Goal: Task Accomplishment & Management: Use online tool/utility

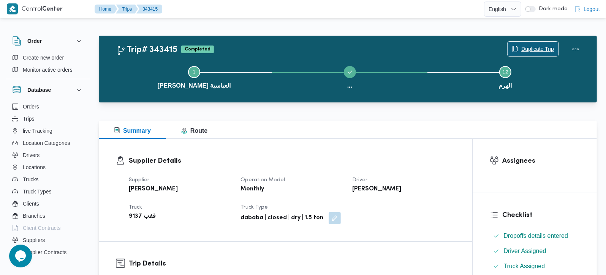
click at [550, 45] on span "Duplicate Trip" at bounding box center [537, 48] width 33 height 9
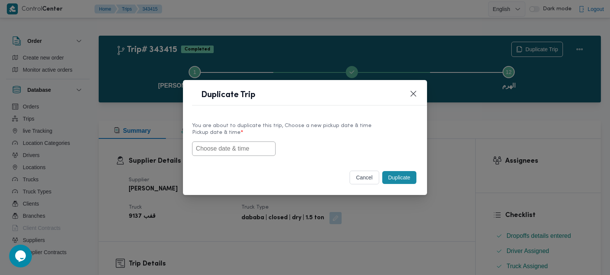
click at [252, 151] on input "text" at bounding box center [234, 149] width 84 height 14
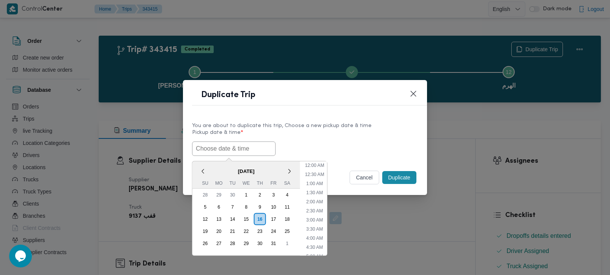
click at [332, 116] on div "You are about to duplicate this trip, Choose a new pickup date & time Pickup da…" at bounding box center [305, 139] width 244 height 49
drag, startPoint x: 241, startPoint y: 145, endPoint x: 232, endPoint y: 149, distance: 9.4
click at [241, 145] on input "text" at bounding box center [234, 149] width 84 height 14
click at [212, 164] on span "[DATE]" at bounding box center [246, 170] width 108 height 13
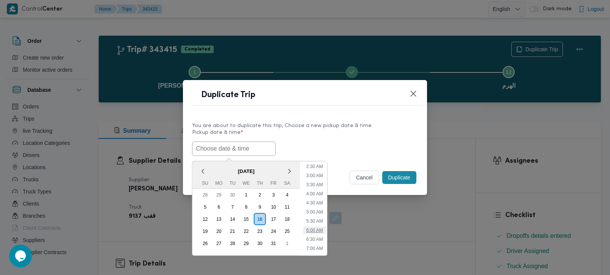
click at [315, 230] on li "6:00 AM" at bounding box center [314, 230] width 23 height 8
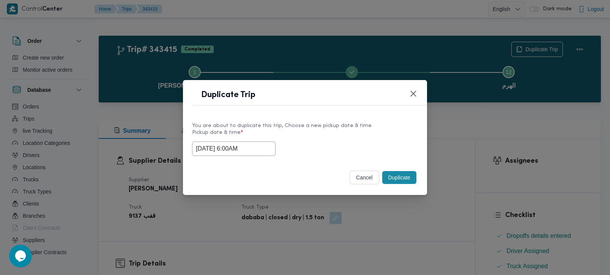
drag, startPoint x: 252, startPoint y: 153, endPoint x: 175, endPoint y: 153, distance: 77.1
click at [177, 153] on div "Duplicate Trip You are about to duplicate this trip, Choose a new pickup date &…" at bounding box center [305, 137] width 610 height 275
click at [353, 142] on div "Selected date: Thursday, October 16th, 2025 at 6:00 AM 16/10/2025 6:00AM" at bounding box center [305, 149] width 226 height 14
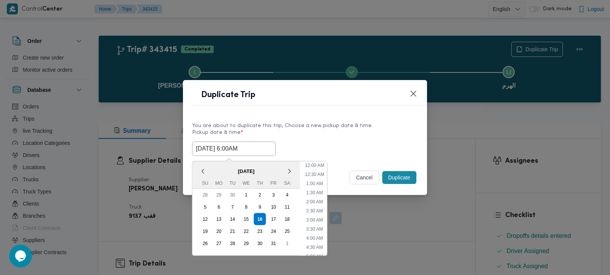
click at [247, 145] on input "16/10/2025 6:00AM" at bounding box center [234, 149] width 84 height 14
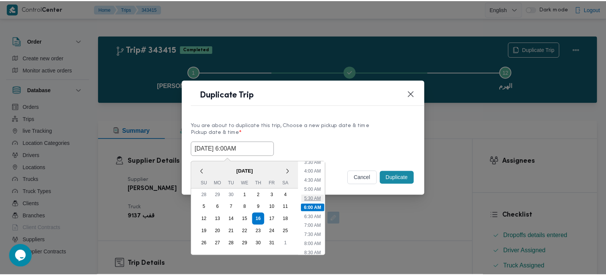
scroll to position [112, 0]
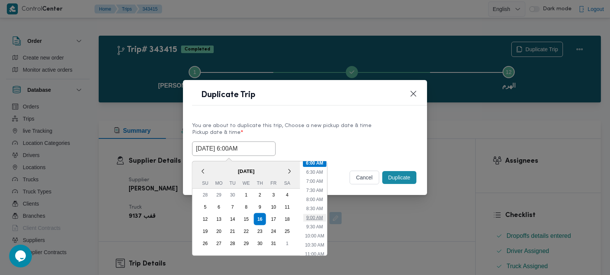
click at [317, 216] on li "9:00 AM" at bounding box center [314, 218] width 23 height 8
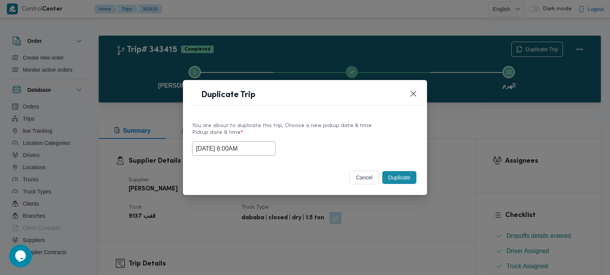
type input "16/10/2025 9:00AM"
drag, startPoint x: 253, startPoint y: 150, endPoint x: 158, endPoint y: 150, distance: 95.3
click at [158, 150] on div "Duplicate Trip You are about to duplicate this trip, Choose a new pickup date &…" at bounding box center [305, 137] width 610 height 275
click at [331, 133] on label "Pickup date & time *" at bounding box center [305, 136] width 226 height 12
click at [402, 175] on button "Duplicate" at bounding box center [399, 177] width 34 height 13
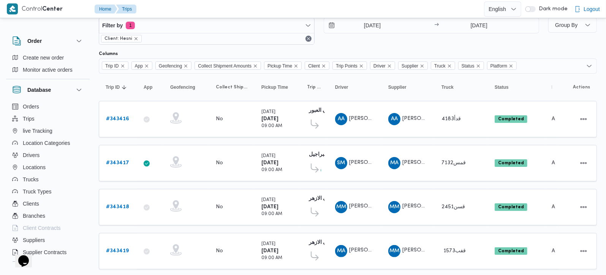
scroll to position [36, 0]
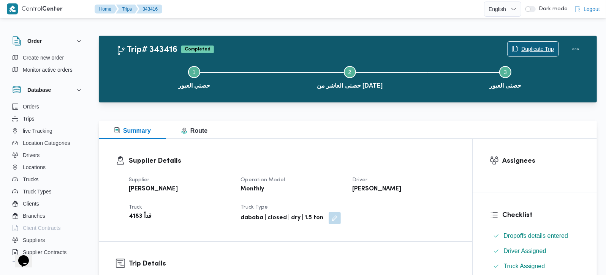
click at [531, 43] on span "Duplicate Trip" at bounding box center [532, 49] width 51 height 14
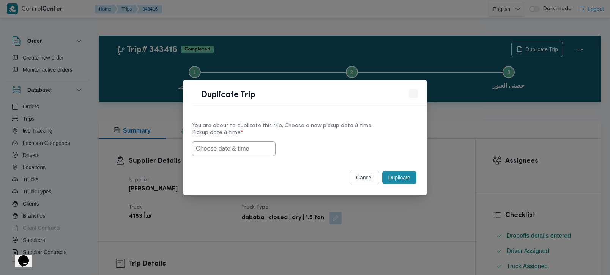
click at [261, 146] on input "text" at bounding box center [234, 149] width 84 height 14
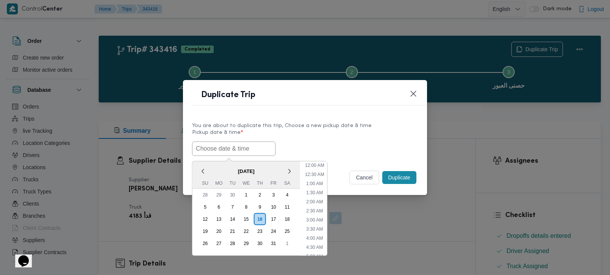
paste input "[DATE] 9:00AM"
type input "[DATE] 9:00AM"
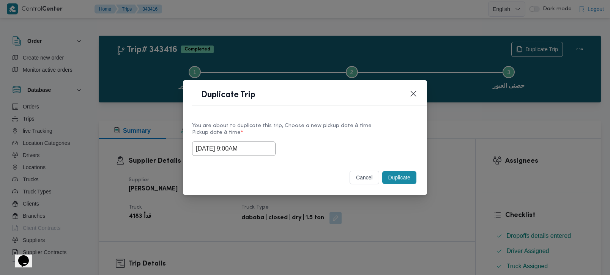
click at [322, 130] on label "Pickup date & time *" at bounding box center [305, 136] width 226 height 12
click at [391, 174] on button "Duplicate" at bounding box center [399, 177] width 34 height 13
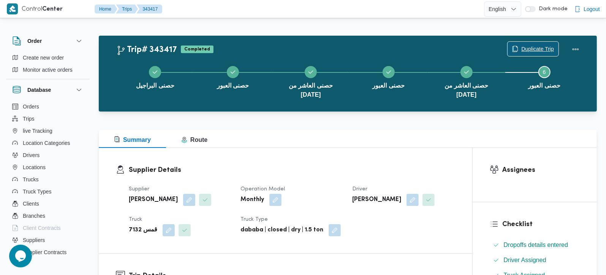
click at [525, 49] on span "Duplicate Trip" at bounding box center [537, 48] width 33 height 9
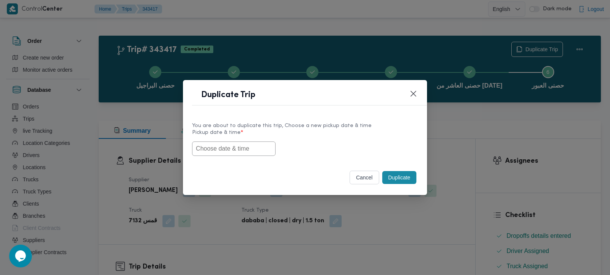
click at [237, 150] on input "text" at bounding box center [234, 149] width 84 height 14
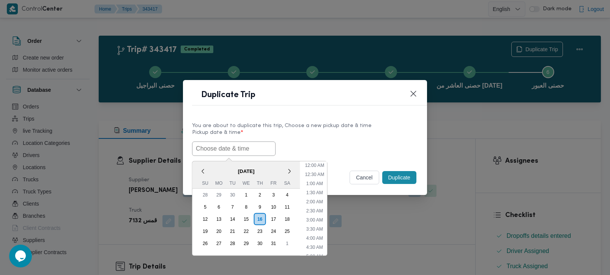
paste input "[DATE] 9:00AM"
type input "[DATE] 9:00AM"
click at [328, 133] on label "Pickup date & time *" at bounding box center [305, 136] width 226 height 12
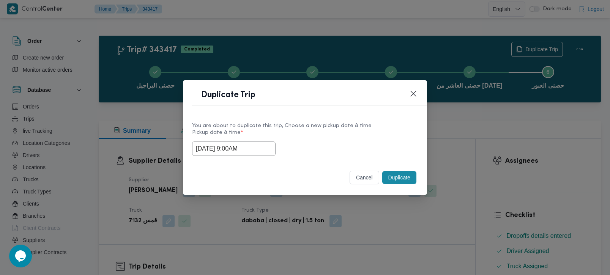
click at [388, 176] on button "Duplicate" at bounding box center [399, 177] width 34 height 13
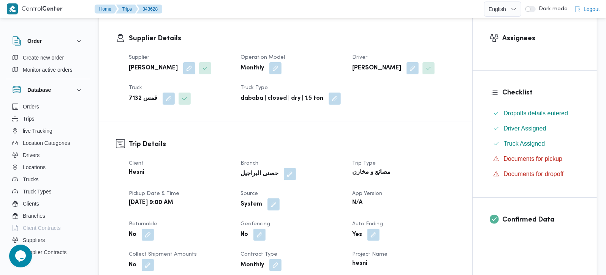
scroll to position [178, 0]
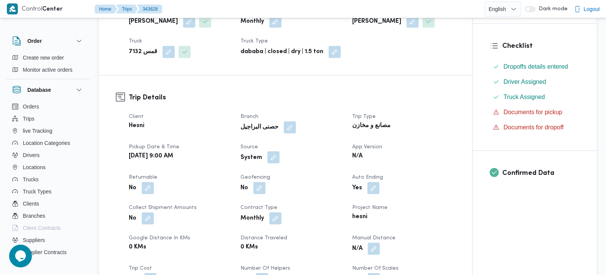
click at [274, 151] on button "button" at bounding box center [273, 157] width 12 height 12
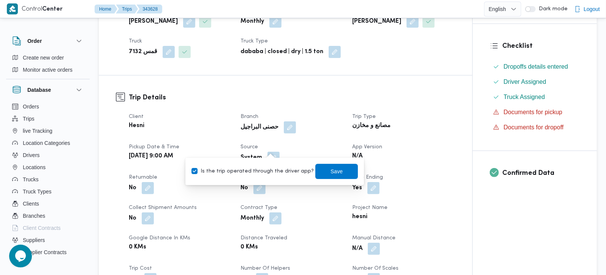
click at [269, 171] on label "Is the trip operated through the driver app?" at bounding box center [252, 171] width 122 height 9
checkbox input "false"
click at [330, 172] on span "Save" at bounding box center [336, 171] width 12 height 9
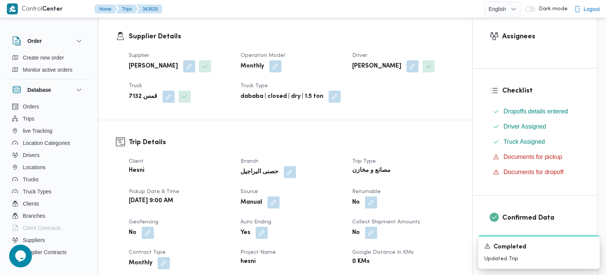
scroll to position [0, 0]
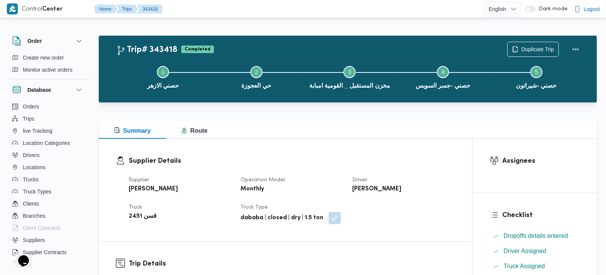
click at [542, 40] on div "Duplicate Trip" at bounding box center [544, 49] width 85 height 24
click at [538, 46] on span "Duplicate Trip" at bounding box center [537, 48] width 33 height 9
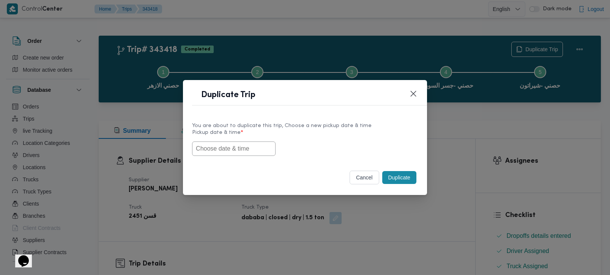
click at [224, 152] on input "text" at bounding box center [234, 149] width 84 height 14
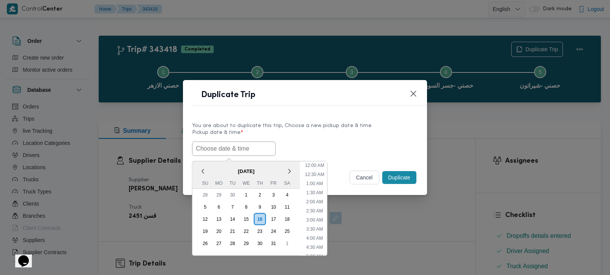
paste input "[DATE] 9:00AM"
type input "[DATE] 9:00AM"
click at [325, 137] on label "Pickup date & time *" at bounding box center [305, 136] width 226 height 12
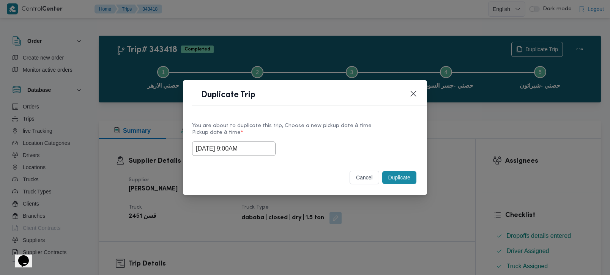
click at [402, 181] on button "Duplicate" at bounding box center [399, 177] width 34 height 13
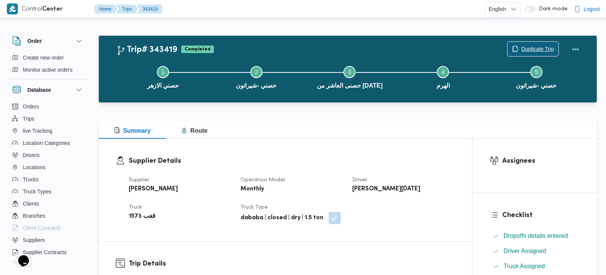
click at [548, 43] on span "Duplicate Trip" at bounding box center [532, 49] width 51 height 14
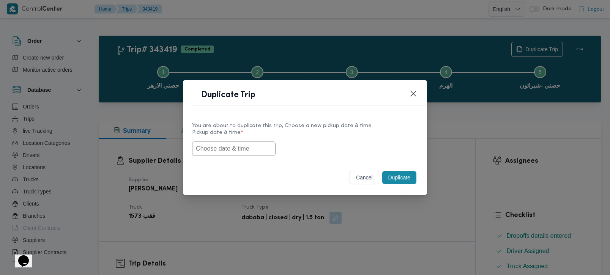
click at [262, 144] on input "text" at bounding box center [234, 149] width 84 height 14
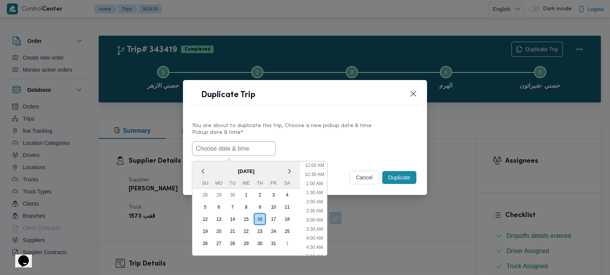
paste input "[DATE] 9:00AM"
type input "[DATE] 9:00AM"
click at [317, 134] on label "Pickup date & time *" at bounding box center [305, 136] width 226 height 12
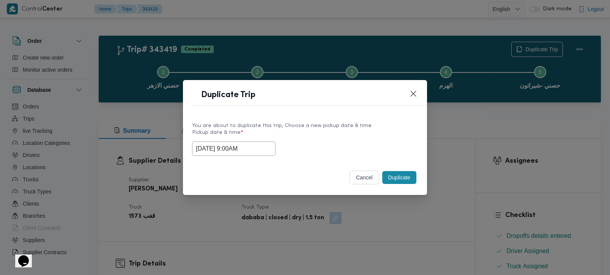
click at [400, 178] on button "Duplicate" at bounding box center [399, 177] width 34 height 13
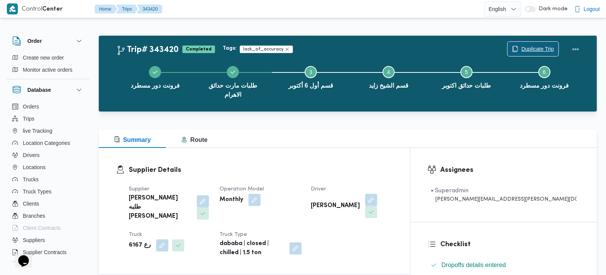
click at [536, 42] on span "Duplicate Trip" at bounding box center [532, 49] width 51 height 14
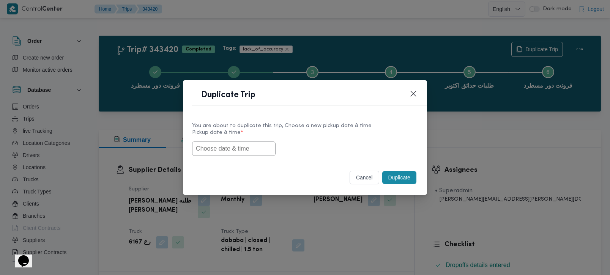
click at [243, 154] on input "text" at bounding box center [234, 149] width 84 height 14
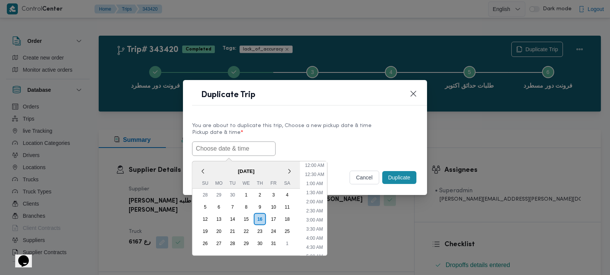
paste input "[DATE] 9:00AM"
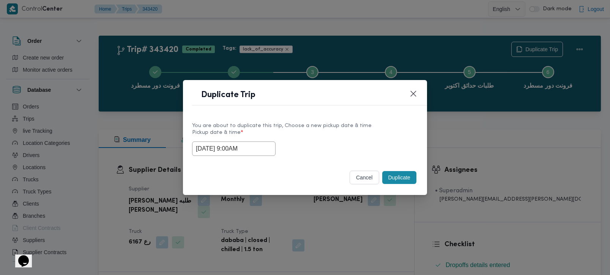
click at [254, 127] on div "You are about to duplicate this trip, Choose a new pickup date & time" at bounding box center [305, 126] width 226 height 8
click at [239, 145] on input "[DATE] 9:00AM" at bounding box center [234, 149] width 84 height 14
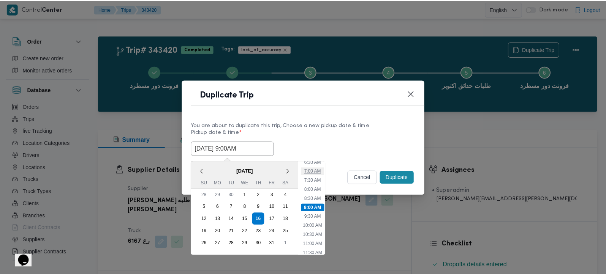
scroll to position [77, 0]
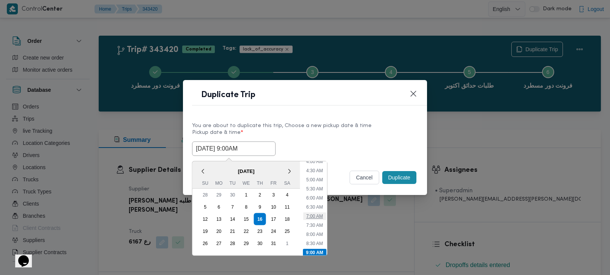
click at [317, 213] on li "7:00 AM" at bounding box center [314, 216] width 23 height 8
type input "[DATE] 7:00AM"
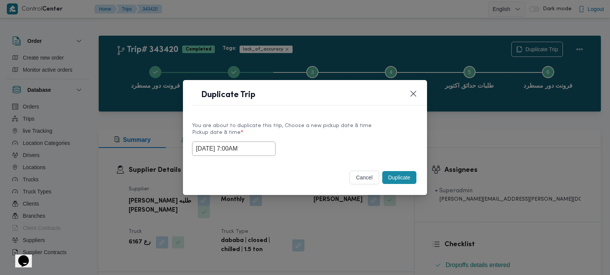
drag, startPoint x: 257, startPoint y: 151, endPoint x: 174, endPoint y: 156, distance: 83.3
click at [190, 151] on div "You are about to duplicate this trip, Choose a new pickup date & time Pickup da…" at bounding box center [305, 139] width 244 height 49
click at [341, 134] on label "Pickup date & time *" at bounding box center [305, 136] width 226 height 12
click at [394, 176] on button "Duplicate" at bounding box center [399, 177] width 34 height 13
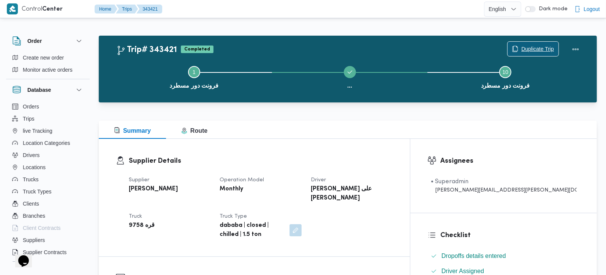
click at [549, 47] on span "Duplicate Trip" at bounding box center [537, 48] width 33 height 9
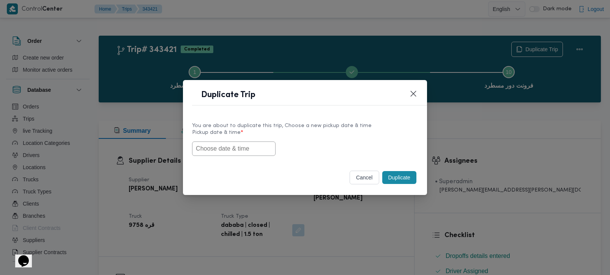
click at [244, 149] on input "text" at bounding box center [234, 149] width 84 height 14
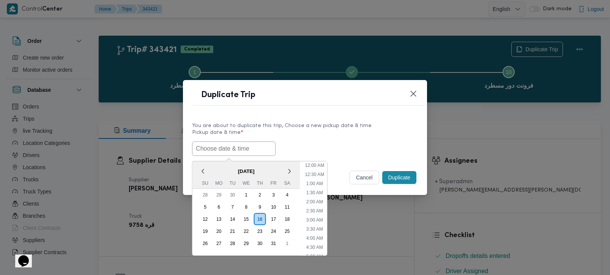
paste input "[DATE] 7:00AM"
type input "[DATE] 7:00AM"
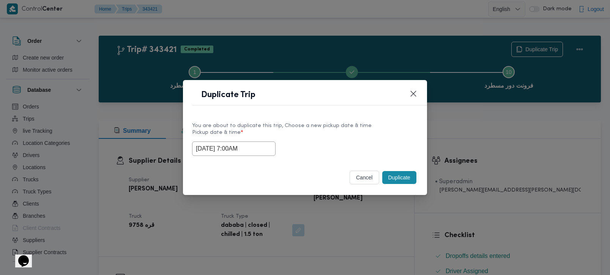
click at [328, 130] on label "Pickup date & time *" at bounding box center [305, 136] width 226 height 12
click at [398, 181] on button "Duplicate" at bounding box center [399, 177] width 34 height 13
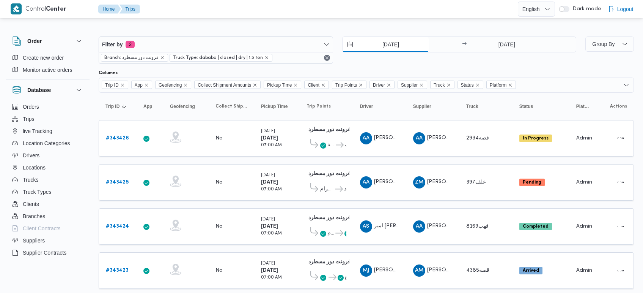
click at [388, 37] on input "15/10/2025" at bounding box center [386, 44] width 86 height 15
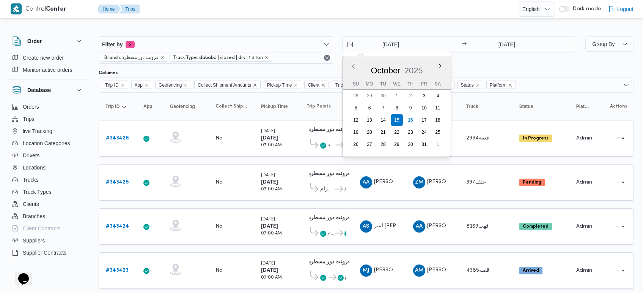
click at [410, 30] on div at bounding box center [367, 30] width 536 height 12
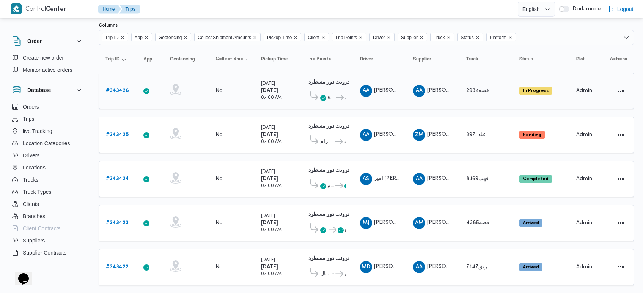
scroll to position [63, 0]
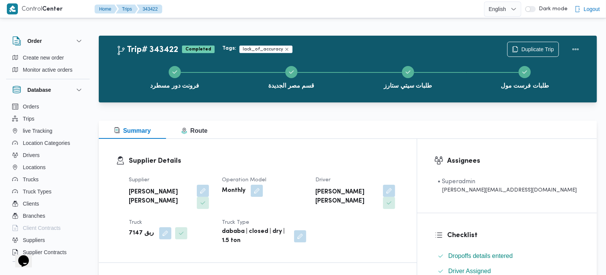
click at [527, 52] on div "فرونت دور مسطرد قسم مصر الجديدة طلبات سيتي ستارز طلبات فرست مول" at bounding box center [350, 76] width 476 height 49
click at [527, 51] on span "Duplicate Trip" at bounding box center [537, 48] width 33 height 9
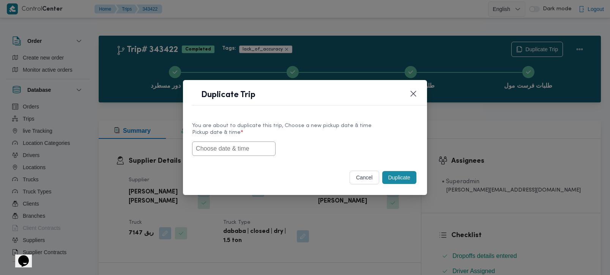
click at [243, 143] on input "text" at bounding box center [234, 149] width 84 height 14
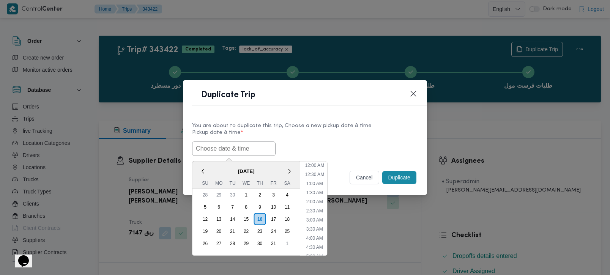
paste input "[DATE] 7:00AM"
type input "[DATE] 7:00AM"
click at [319, 127] on div "You are about to duplicate this trip, Choose a new pickup date & time" at bounding box center [305, 126] width 226 height 8
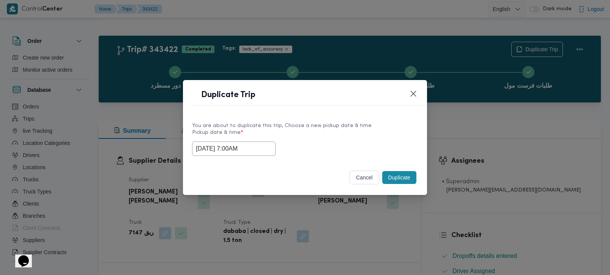
click at [391, 177] on button "Duplicate" at bounding box center [399, 177] width 34 height 13
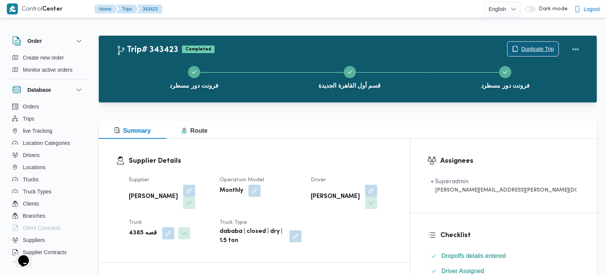
click at [524, 50] on span "Duplicate Trip" at bounding box center [537, 48] width 33 height 9
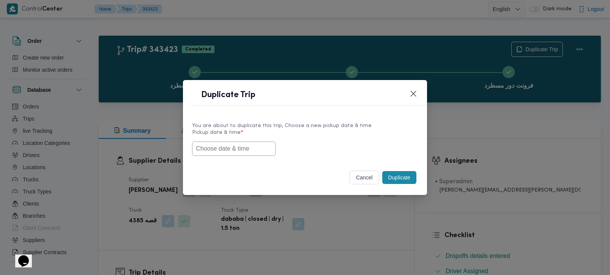
click at [249, 146] on input "text" at bounding box center [234, 149] width 84 height 14
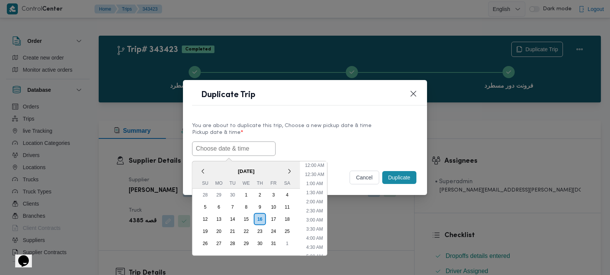
paste input "[DATE] 7:00AM"
type input "[DATE] 7:00AM"
click at [322, 126] on div "You are about to duplicate this trip, Choose a new pickup date & time" at bounding box center [305, 126] width 226 height 8
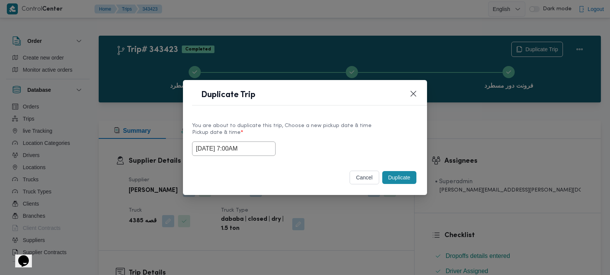
click at [398, 174] on button "Duplicate" at bounding box center [399, 177] width 34 height 13
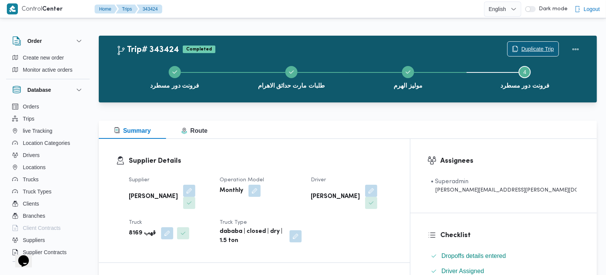
click at [517, 47] on span "Duplicate Trip" at bounding box center [532, 49] width 51 height 14
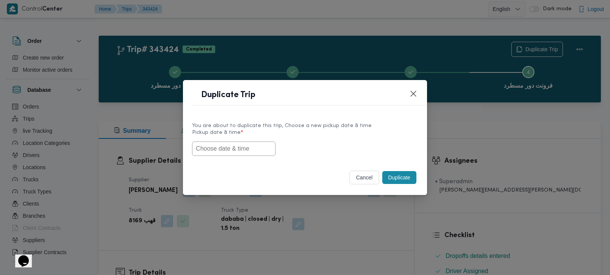
click at [241, 147] on input "text" at bounding box center [234, 149] width 84 height 14
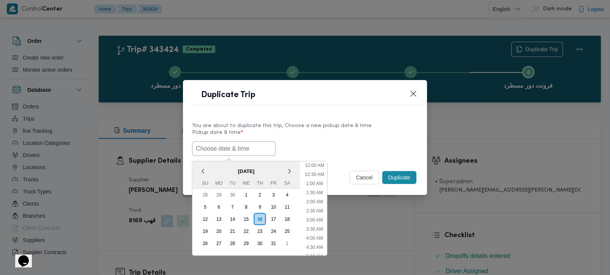
paste input "[DATE] 7:00AM"
type input "16/10/2025 7:00AM"
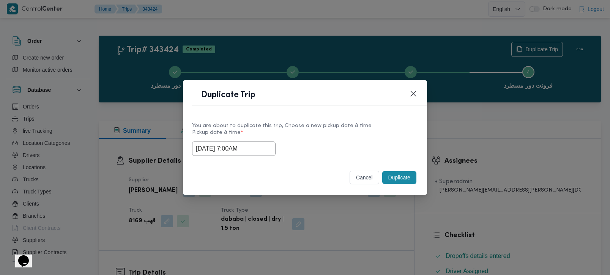
click at [317, 125] on div "You are about to duplicate this trip, Choose a new pickup date & time" at bounding box center [305, 126] width 226 height 8
click at [401, 181] on button "Duplicate" at bounding box center [399, 177] width 34 height 13
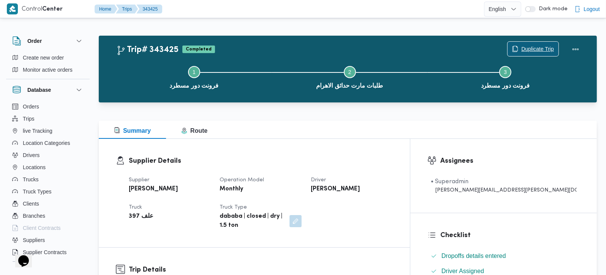
click at [522, 47] on span "Duplicate Trip" at bounding box center [537, 48] width 33 height 9
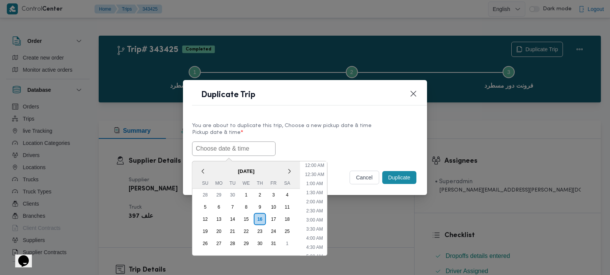
click at [259, 147] on input "text" at bounding box center [234, 149] width 84 height 14
paste input "[DATE] 7:00AM"
type input "[DATE] 7:00AM"
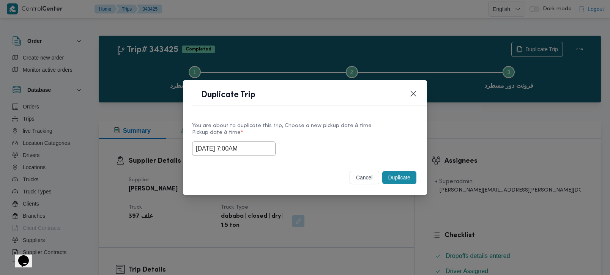
click at [319, 137] on label "Pickup date & time *" at bounding box center [305, 136] width 226 height 12
click at [404, 174] on button "Duplicate" at bounding box center [399, 177] width 34 height 13
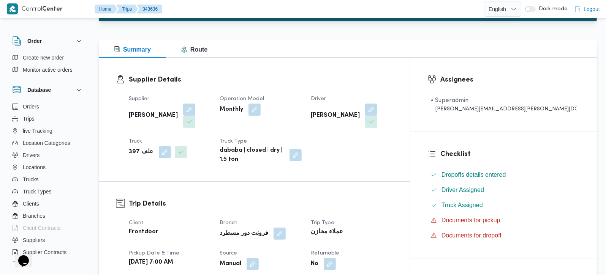
scroll to position [89, 0]
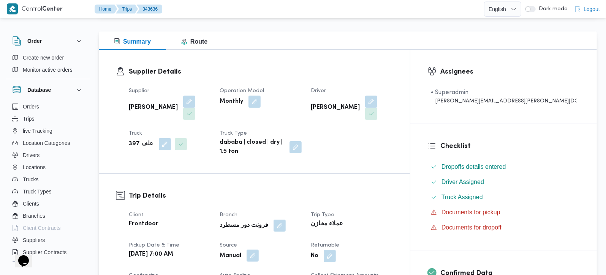
click at [259, 250] on button "button" at bounding box center [252, 256] width 12 height 12
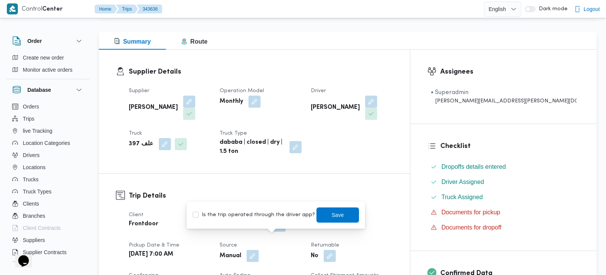
click at [262, 221] on div "Is the trip operated through the driver app? Save" at bounding box center [276, 215] width 168 height 17
click at [264, 215] on label "Is the trip operated through the driver app?" at bounding box center [253, 215] width 122 height 9
checkbox input "true"
click at [317, 215] on span "Save" at bounding box center [337, 214] width 43 height 15
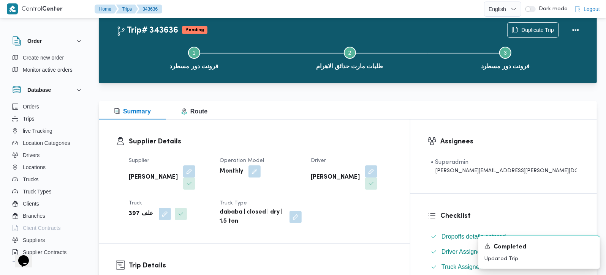
scroll to position [0, 0]
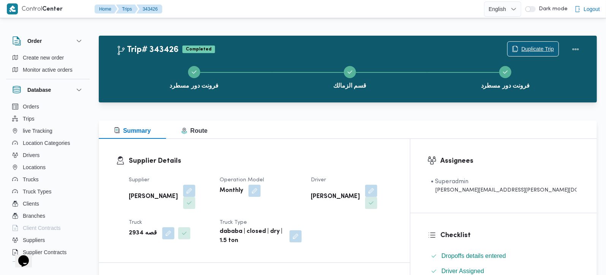
click at [527, 49] on span "Duplicate Trip" at bounding box center [537, 48] width 33 height 9
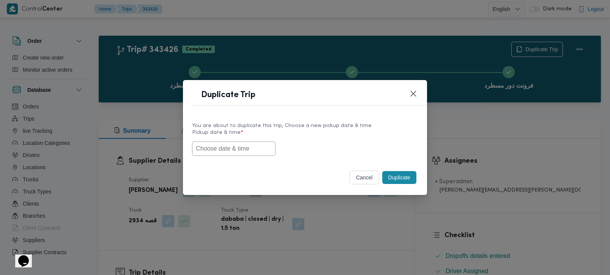
click at [246, 153] on input "text" at bounding box center [234, 149] width 84 height 14
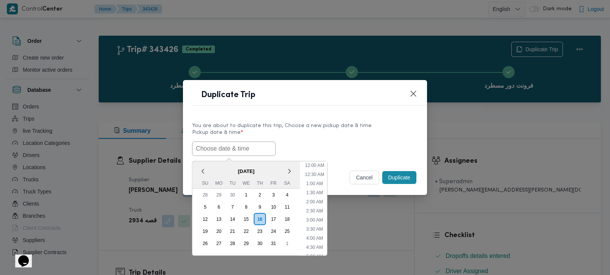
paste input "[DATE] 7:00AM"
type input "[DATE] 7:00AM"
click at [311, 136] on label "Pickup date & time *" at bounding box center [305, 136] width 226 height 12
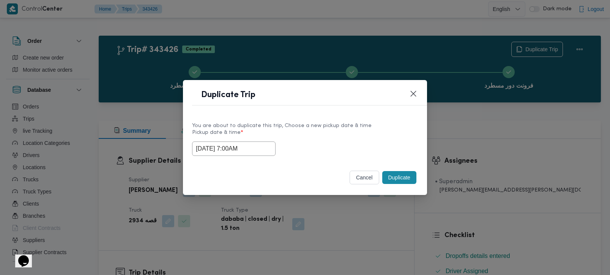
click at [399, 184] on button "Duplicate" at bounding box center [399, 177] width 34 height 13
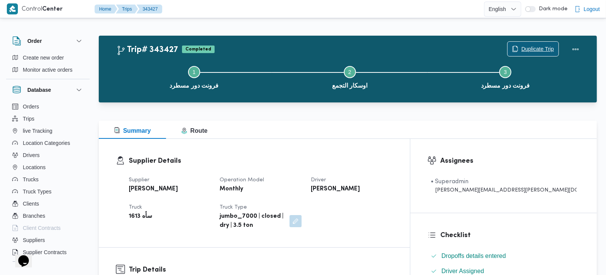
click at [546, 42] on span "Duplicate Trip" at bounding box center [532, 49] width 51 height 14
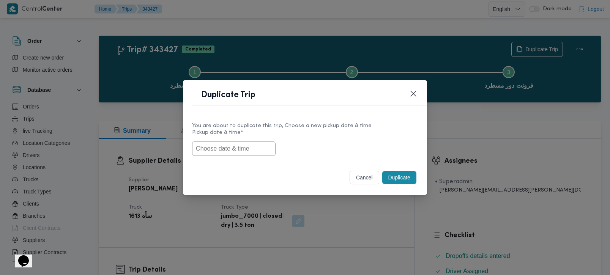
click at [224, 153] on input "text" at bounding box center [234, 149] width 84 height 14
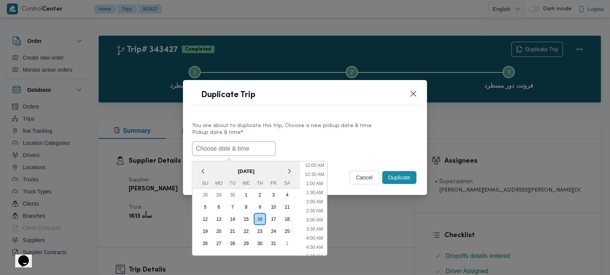
paste input "[DATE] 7:00AM"
type input "[DATE] 7:00AM"
click at [292, 140] on label "Pickup date & time *" at bounding box center [305, 136] width 226 height 12
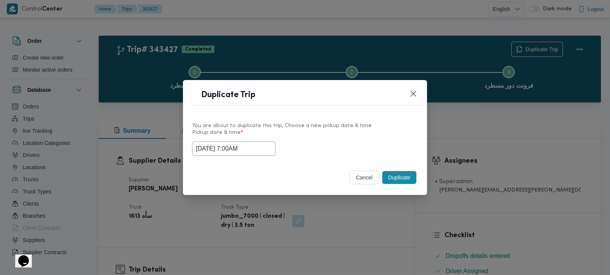
click at [392, 173] on button "Duplicate" at bounding box center [399, 177] width 34 height 13
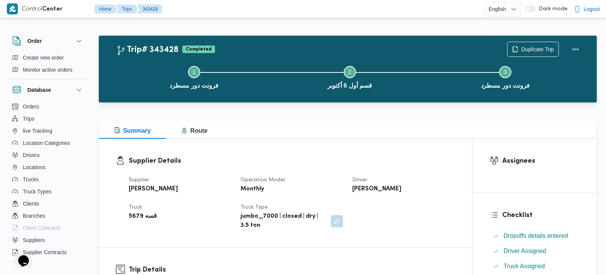
click at [516, 54] on div "Step 1 is incomplete 1 فرونت دور مسطرد Step 2 is incomplete 2 قسم أول 6 أكتوبر …" at bounding box center [350, 76] width 476 height 49
click at [516, 48] on icon "button" at bounding box center [515, 49] width 6 height 6
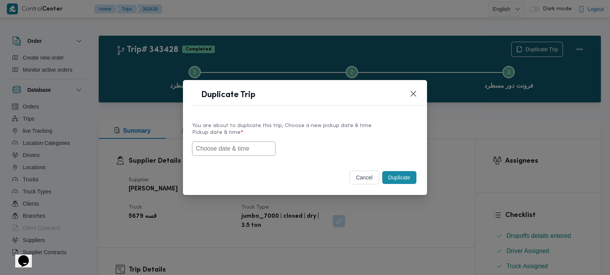
click at [255, 149] on input "text" at bounding box center [234, 149] width 84 height 14
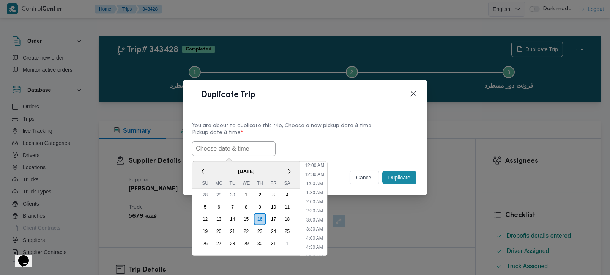
paste input "16/10/2025 7:00AM"
type input "16/10/2025 7:00AM"
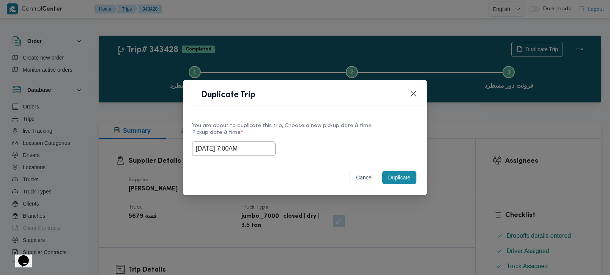
click at [308, 142] on div "16/10/2025 7:00AM" at bounding box center [305, 149] width 226 height 14
click at [412, 179] on button "Duplicate" at bounding box center [399, 177] width 34 height 13
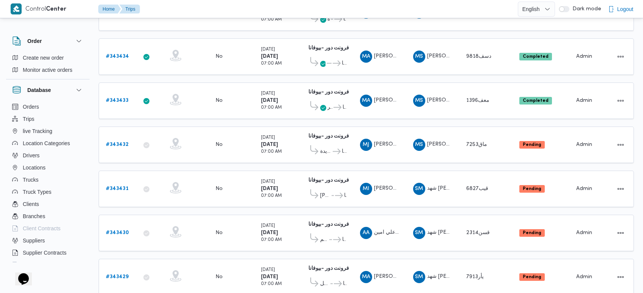
scroll to position [366, 0]
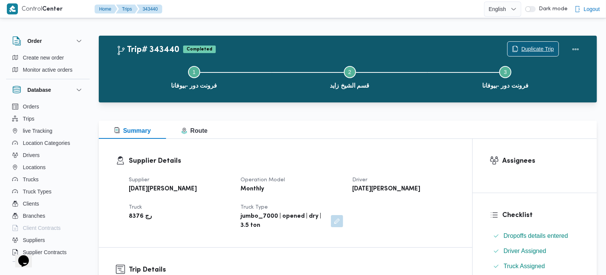
click at [539, 47] on span "Duplicate Trip" at bounding box center [537, 48] width 33 height 9
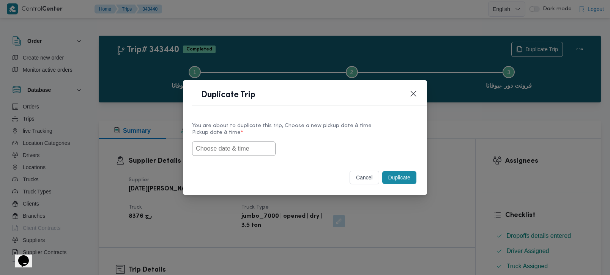
click at [242, 148] on input "text" at bounding box center [234, 149] width 84 height 14
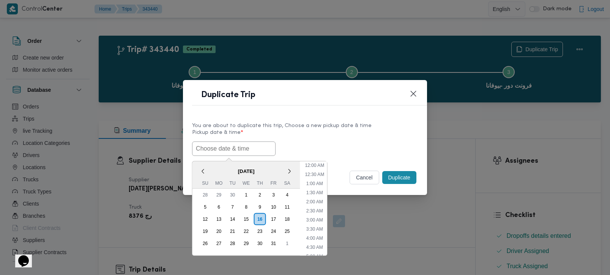
paste input "[DATE] 7:00AM"
type input "[DATE] 7:00AM"
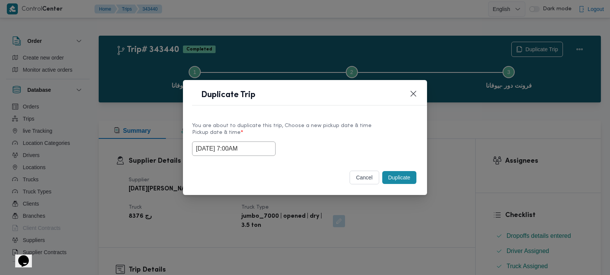
click at [319, 137] on label "Pickup date & time *" at bounding box center [305, 136] width 226 height 12
click at [405, 180] on button "Duplicate" at bounding box center [399, 177] width 34 height 13
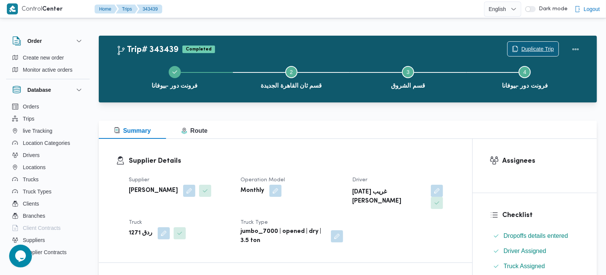
click at [532, 45] on span "Duplicate Trip" at bounding box center [537, 48] width 33 height 9
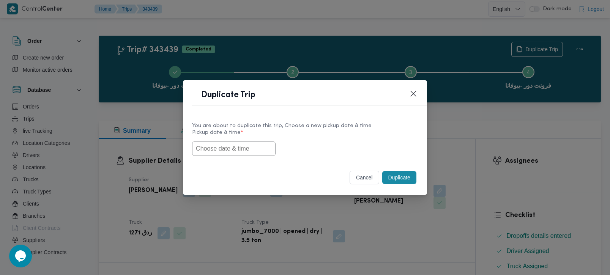
click at [247, 144] on input "text" at bounding box center [234, 149] width 84 height 14
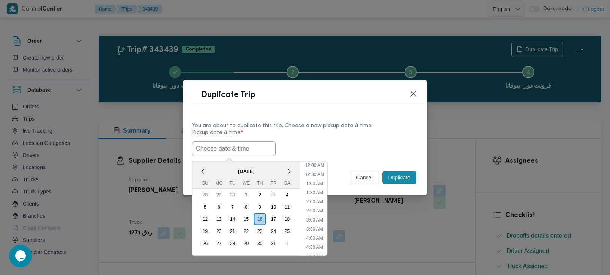
paste input "[DATE] 7:00AM"
type input "[DATE] 7:00AM"
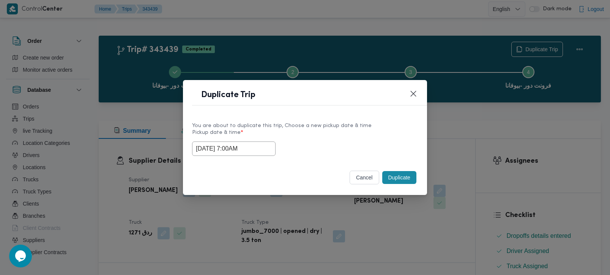
click at [325, 132] on label "Pickup date & time *" at bounding box center [305, 136] width 226 height 12
click at [388, 177] on button "Duplicate" at bounding box center [399, 177] width 34 height 13
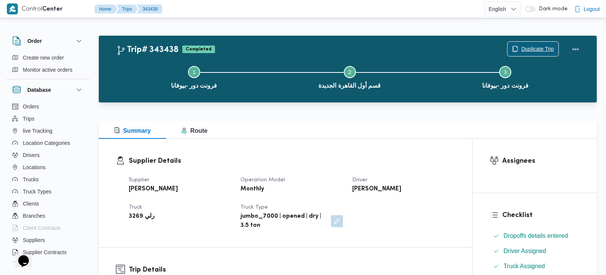
click at [530, 52] on span "Duplicate Trip" at bounding box center [537, 48] width 33 height 9
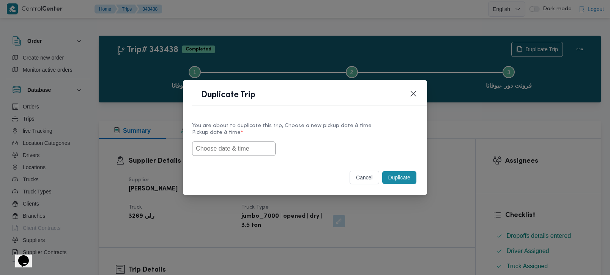
click at [236, 149] on input "text" at bounding box center [234, 149] width 84 height 14
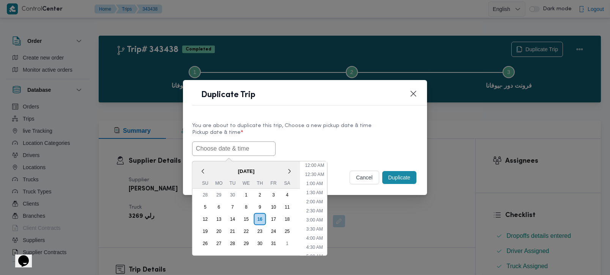
paste input "[DATE] 7:00AM"
type input "[DATE] 7:00AM"
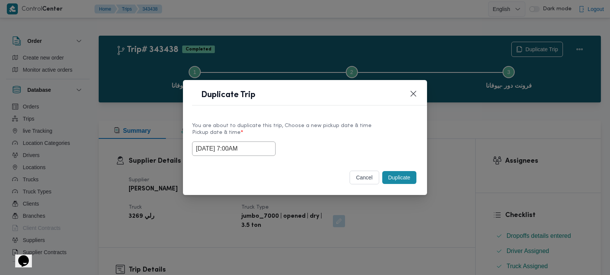
click at [310, 145] on div "[DATE] 7:00AM" at bounding box center [305, 149] width 226 height 14
click at [403, 174] on button "Duplicate" at bounding box center [399, 177] width 34 height 13
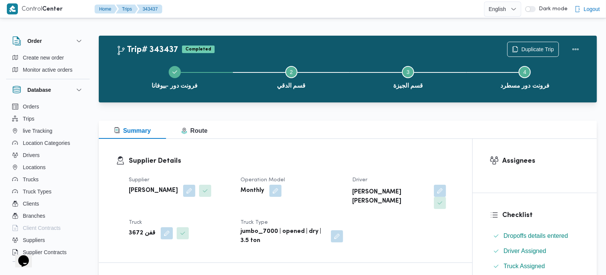
click at [546, 41] on div "Duplicate Trip" at bounding box center [544, 49] width 85 height 24
click at [540, 50] on span "Duplicate Trip" at bounding box center [537, 48] width 33 height 9
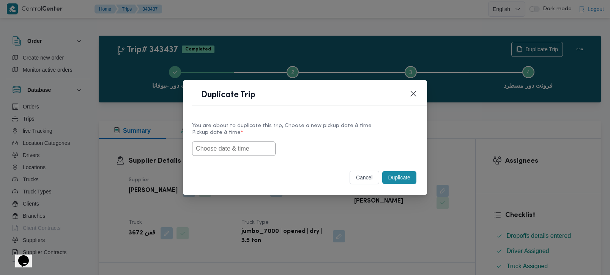
click at [232, 148] on input "text" at bounding box center [234, 149] width 84 height 14
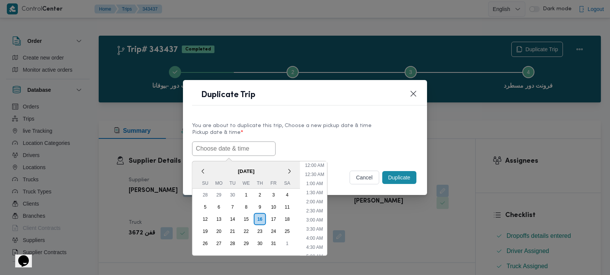
paste input "[DATE] 7:00AM"
type input "[DATE] 7:00AM"
click at [281, 139] on label "Pickup date & time *" at bounding box center [305, 136] width 226 height 12
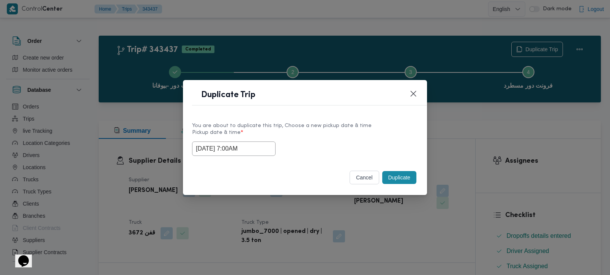
click at [386, 174] on button "Duplicate" at bounding box center [399, 177] width 34 height 13
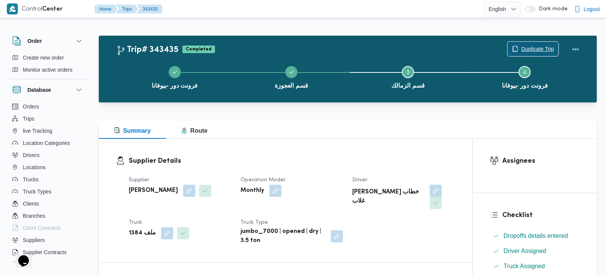
click at [512, 49] on icon "button" at bounding box center [515, 49] width 6 height 6
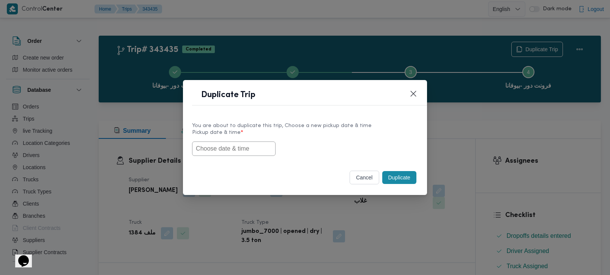
click at [266, 145] on input "text" at bounding box center [234, 149] width 84 height 14
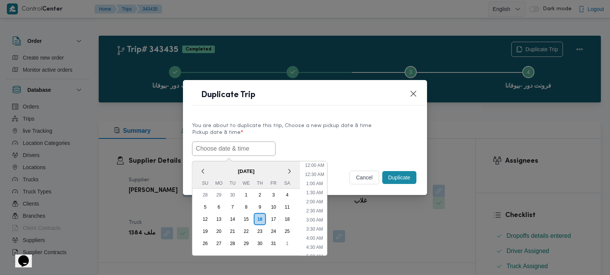
paste input "[DATE] 7:00AM"
type input "[DATE] 7:00AM"
click at [352, 131] on label "Pickup date & time *" at bounding box center [305, 136] width 226 height 12
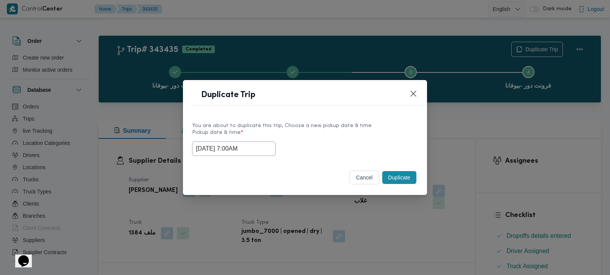
click at [408, 181] on button "Duplicate" at bounding box center [399, 177] width 34 height 13
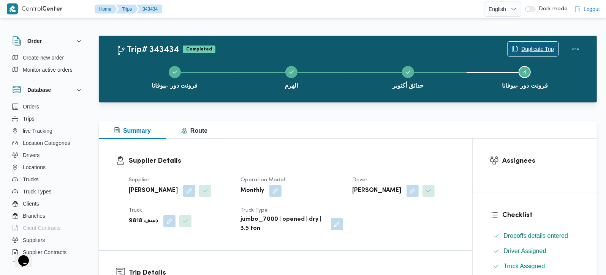
click at [514, 46] on span "Duplicate Trip" at bounding box center [532, 49] width 51 height 14
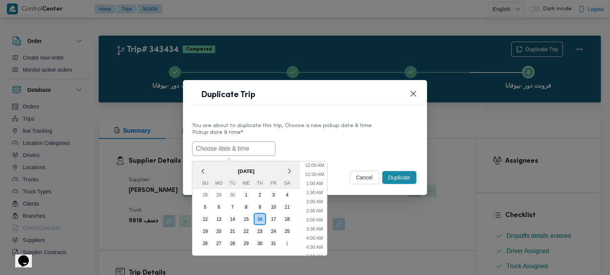
click at [194, 151] on input "text" at bounding box center [234, 149] width 84 height 14
paste input "[DATE] 7:00AM"
type input "[DATE] 7:00AM"
click at [277, 137] on label "Pickup date & time *" at bounding box center [305, 136] width 226 height 12
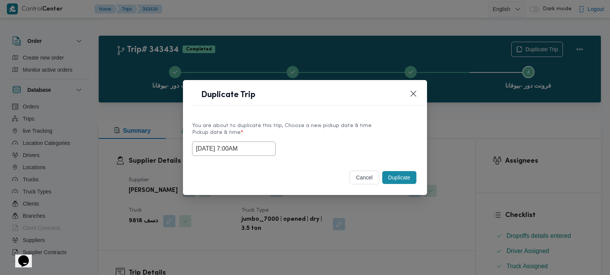
click at [397, 177] on button "Duplicate" at bounding box center [399, 177] width 34 height 13
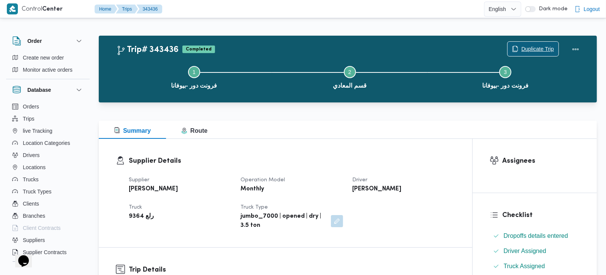
click at [536, 50] on span "Duplicate Trip" at bounding box center [537, 48] width 33 height 9
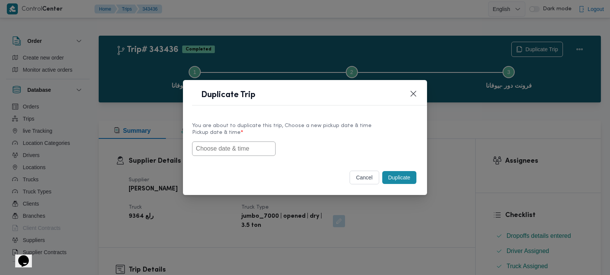
click at [218, 152] on input "text" at bounding box center [234, 149] width 84 height 14
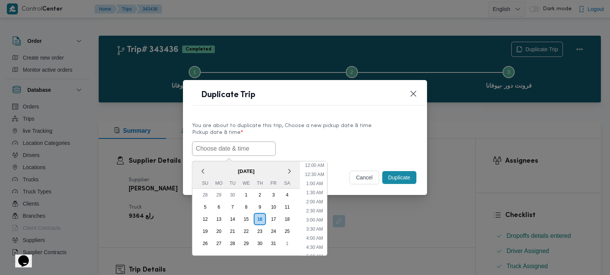
paste input "[DATE] 7:00AM"
type input "[DATE] 7:00AM"
click at [274, 148] on div "16/10/2025 7:00AM < October 2025 > Su Mo Tu We Th Fr Sa 28 29 30 1 2 3 4 5 6 7 …" at bounding box center [305, 149] width 226 height 14
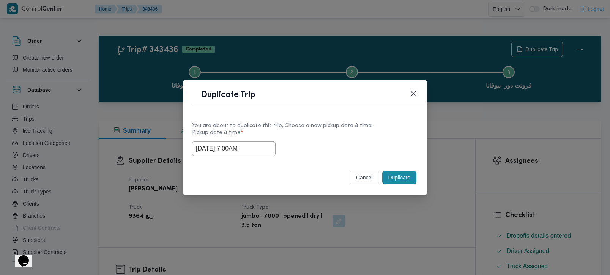
click at [406, 179] on button "Duplicate" at bounding box center [399, 177] width 34 height 13
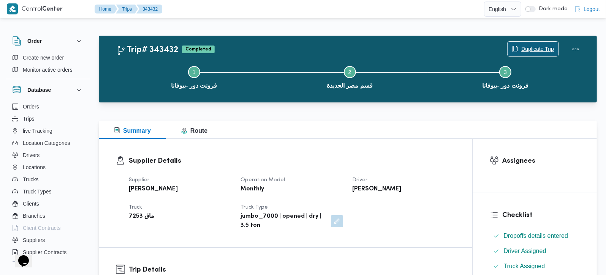
click at [515, 47] on icon "button" at bounding box center [515, 49] width 6 height 6
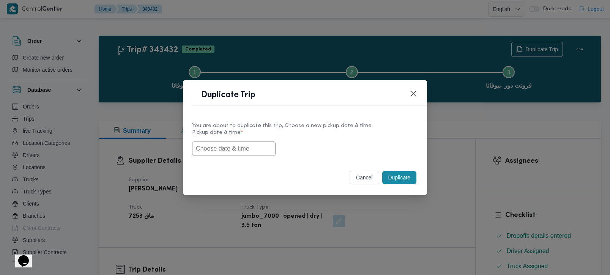
click at [229, 154] on input "text" at bounding box center [234, 149] width 84 height 14
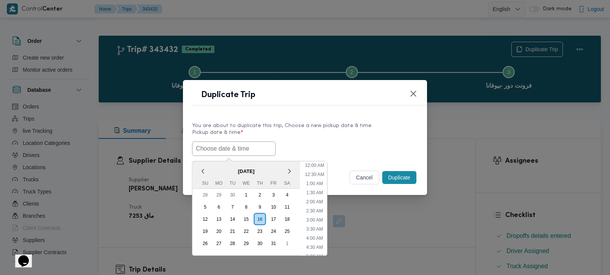
paste input "[DATE] 7:00AM"
type input "[DATE] 7:00AM"
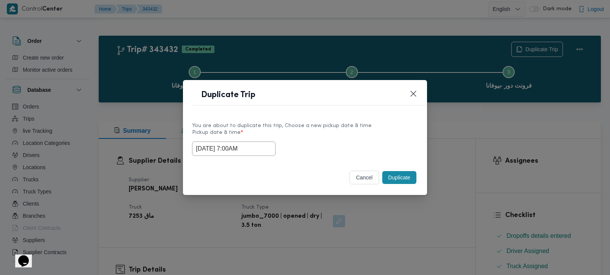
drag, startPoint x: 303, startPoint y: 135, endPoint x: 409, endPoint y: 184, distance: 116.7
click at [304, 135] on label "Pickup date & time *" at bounding box center [305, 136] width 226 height 12
click at [408, 176] on button "Duplicate" at bounding box center [399, 177] width 34 height 13
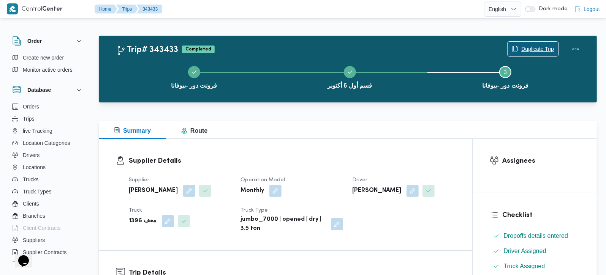
click at [533, 47] on span "Duplicate Trip" at bounding box center [537, 48] width 33 height 9
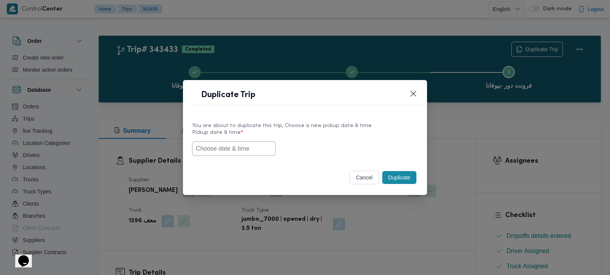
click at [241, 150] on input "text" at bounding box center [234, 149] width 84 height 14
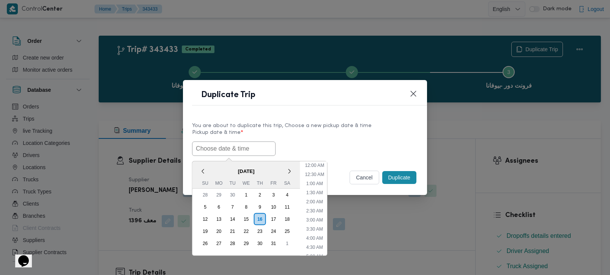
paste input "[DATE] 7:00AM"
type input "[DATE] 7:00AM"
click at [305, 138] on label "Pickup date & time *" at bounding box center [305, 136] width 226 height 12
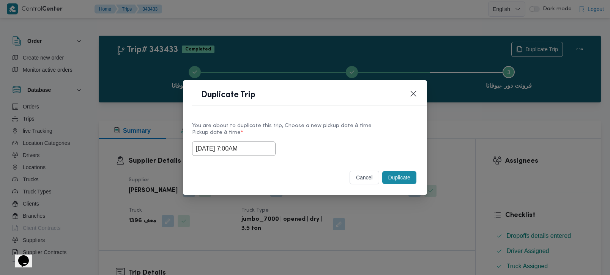
click at [393, 176] on button "Duplicate" at bounding box center [399, 177] width 34 height 13
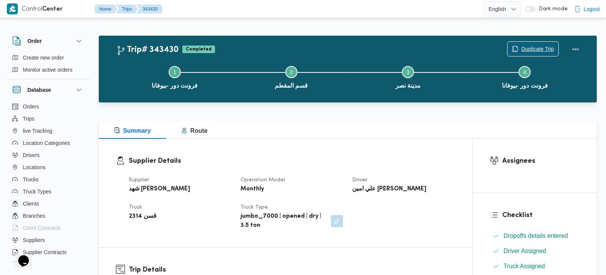
click at [540, 45] on span "Duplicate Trip" at bounding box center [537, 48] width 33 height 9
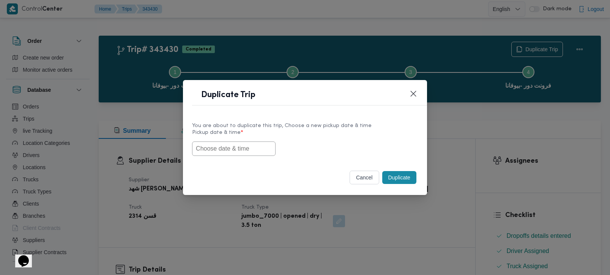
click at [239, 153] on input "text" at bounding box center [234, 149] width 84 height 14
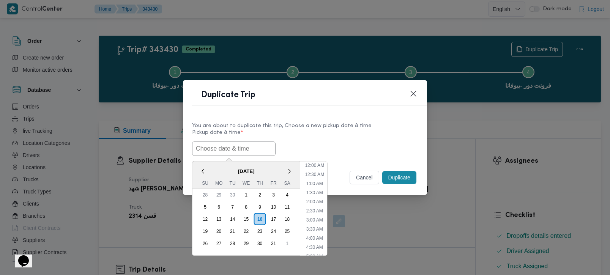
paste input "[DATE] 7:00AM"
type input "[DATE] 7:00AM"
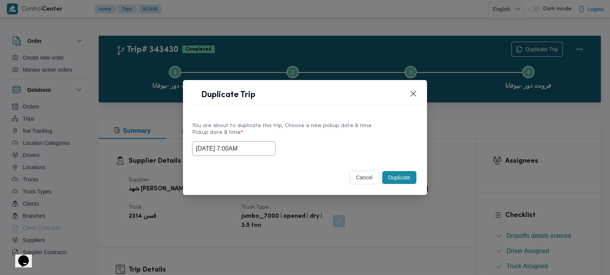
click at [325, 130] on label "Pickup date & time *" at bounding box center [305, 136] width 226 height 12
click at [391, 173] on button "Duplicate" at bounding box center [399, 177] width 34 height 13
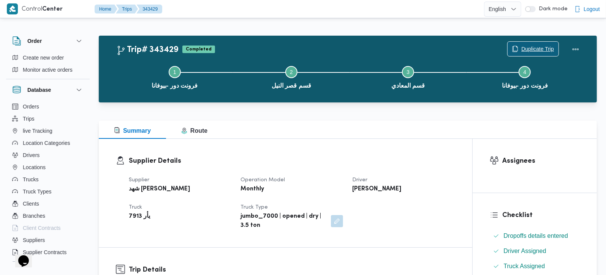
click at [538, 50] on span "Duplicate Trip" at bounding box center [537, 48] width 33 height 9
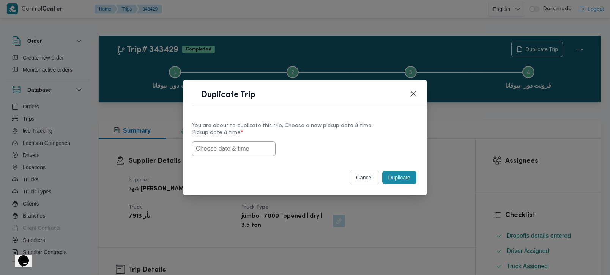
click at [232, 147] on input "text" at bounding box center [234, 149] width 84 height 14
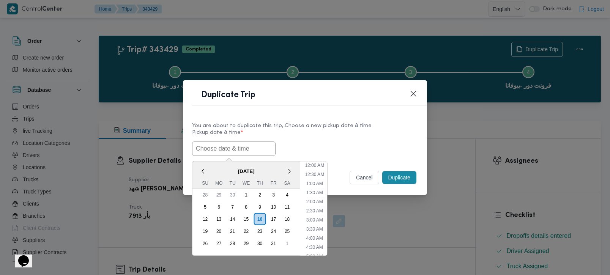
paste input "[DATE] 7:00AM"
type input "[DATE] 7:00AM"
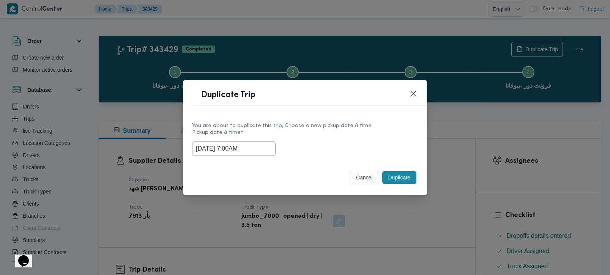
click at [323, 128] on div "You are about to duplicate this trip, Choose a new pickup date & time" at bounding box center [305, 126] width 226 height 8
click at [396, 172] on button "Duplicate" at bounding box center [399, 177] width 34 height 13
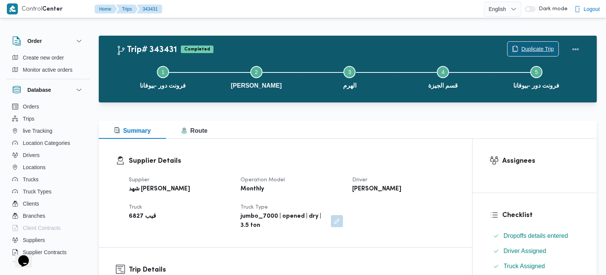
click at [522, 43] on span "Duplicate Trip" at bounding box center [532, 49] width 51 height 14
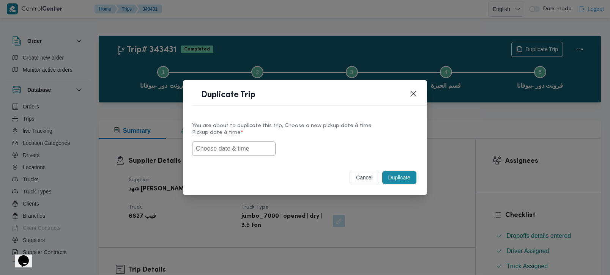
click at [219, 153] on input "text" at bounding box center [234, 149] width 84 height 14
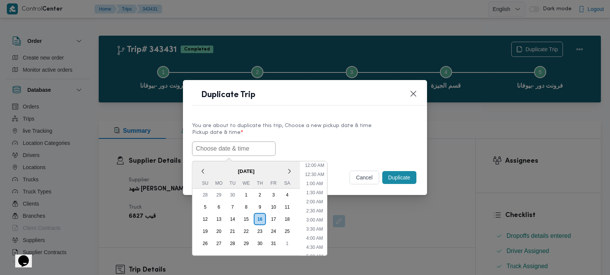
paste input "[DATE] 7:00AM"
type input "[DATE] 7:00AM"
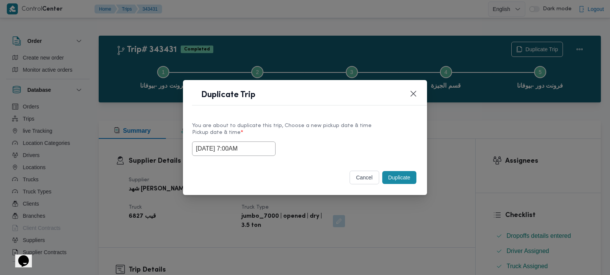
click at [293, 142] on div "[DATE] 7:00AM" at bounding box center [305, 149] width 226 height 14
click at [399, 170] on div "Duplicate" at bounding box center [399, 178] width 37 height 16
click at [400, 173] on button "Duplicate" at bounding box center [399, 177] width 34 height 13
